Goal: Find specific page/section: Find specific page/section

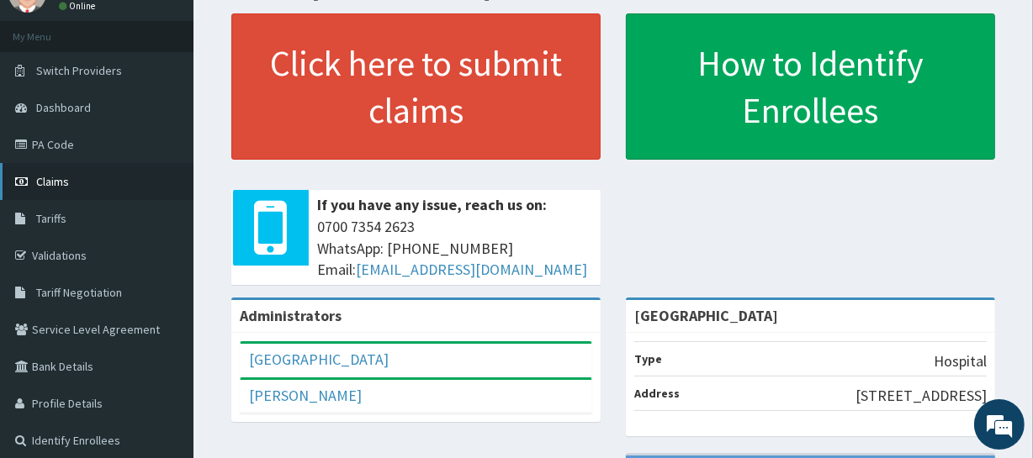
click at [67, 185] on span "Claims" at bounding box center [52, 181] width 33 height 15
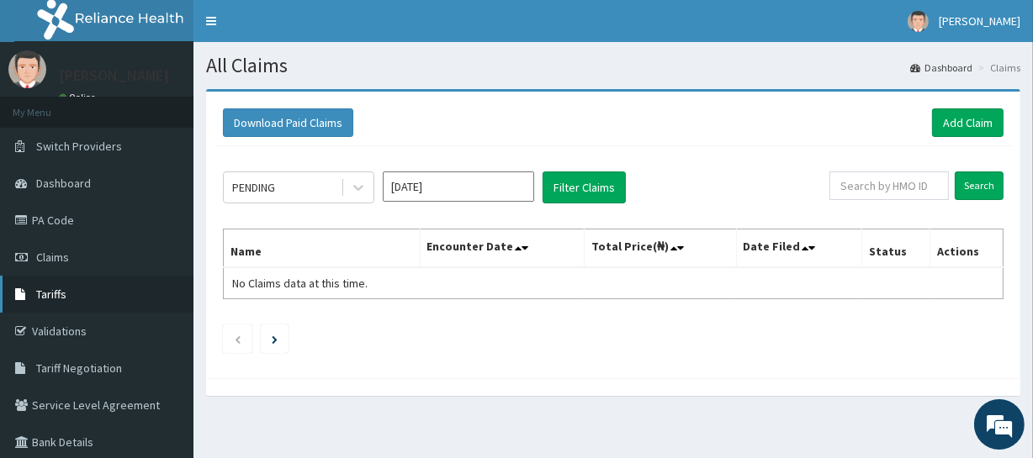
click at [31, 293] on icon at bounding box center [23, 295] width 17 height 12
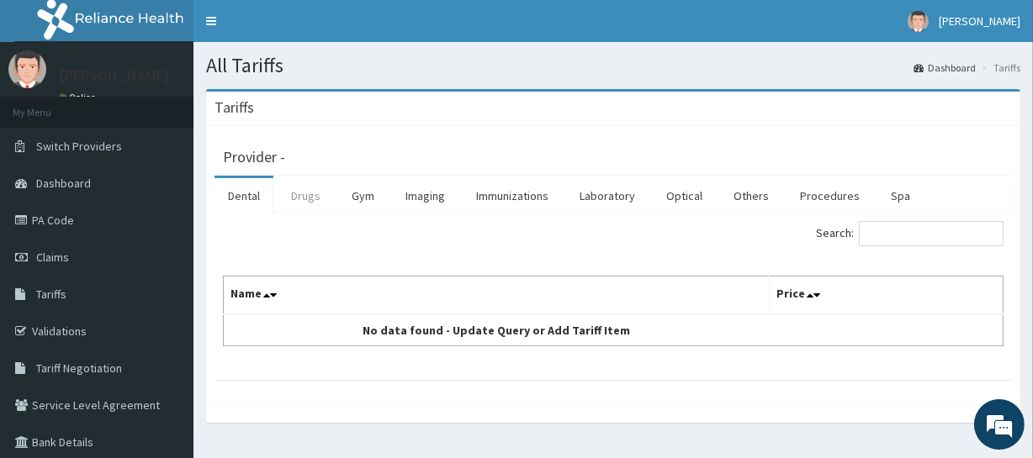
click at [307, 209] on link "Drugs" at bounding box center [306, 195] width 56 height 35
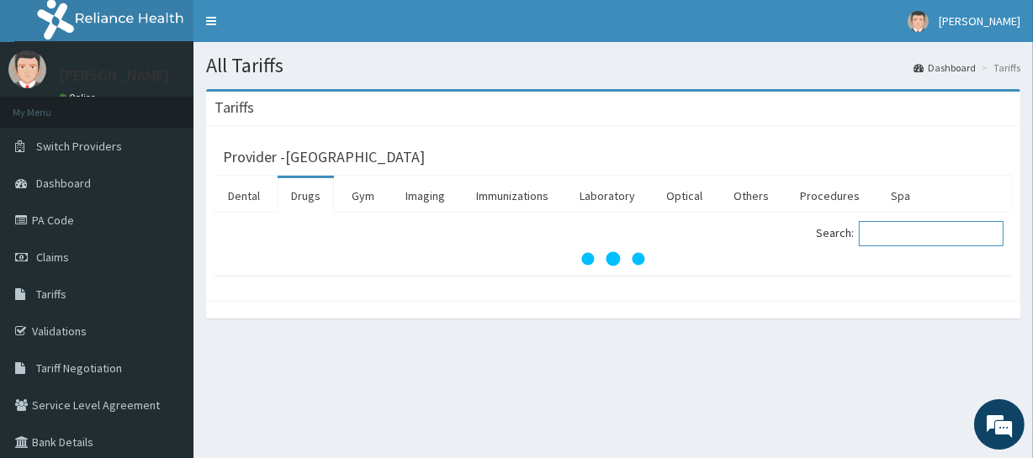
click at [923, 237] on input "Search:" at bounding box center [931, 233] width 145 height 25
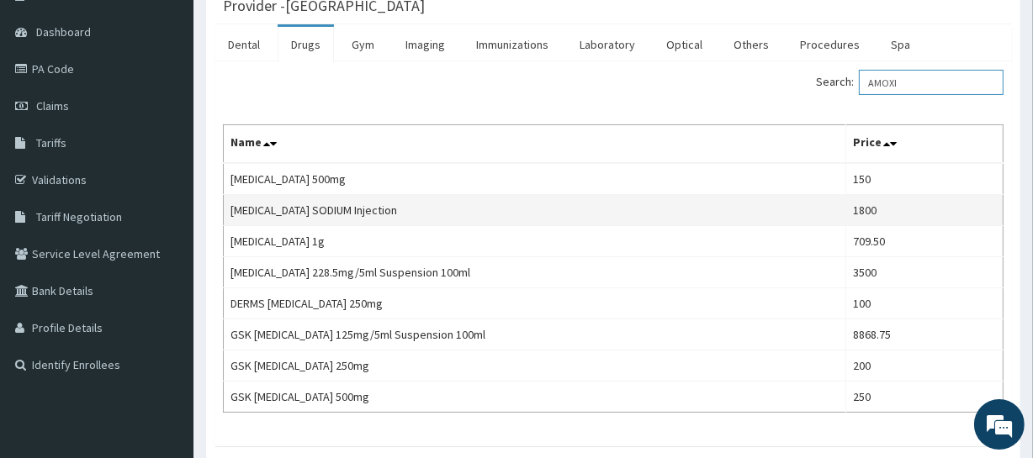
scroll to position [152, 0]
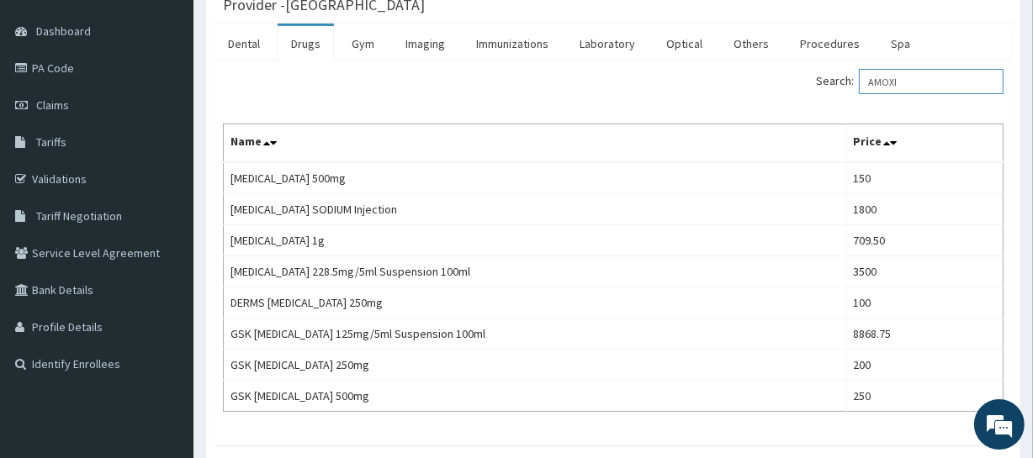
click at [981, 80] on input "AMOXI" at bounding box center [931, 81] width 145 height 25
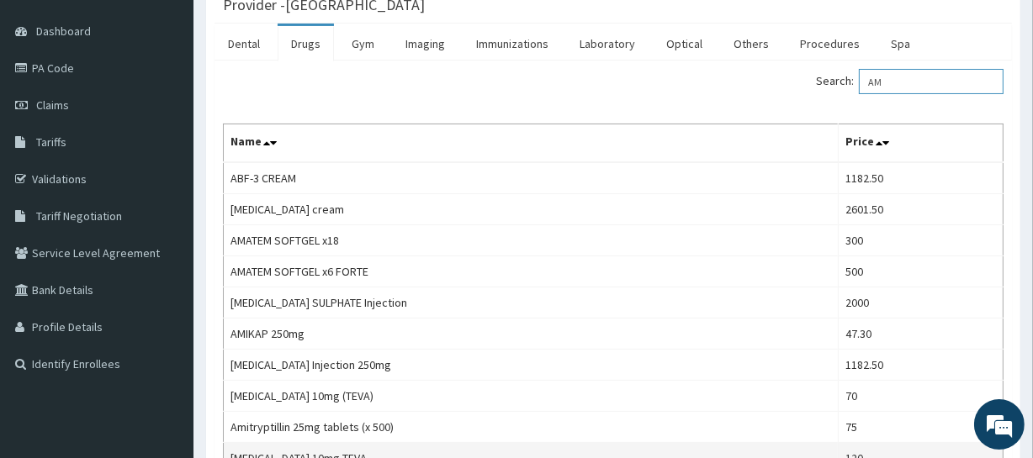
type input "AM"
